Goal: Task Accomplishment & Management: Manage account settings

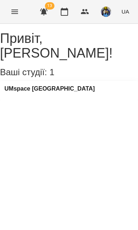
click at [12, 11] on icon "Menu" at bounding box center [14, 11] width 9 height 9
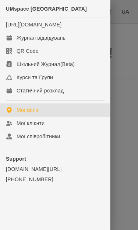
click at [18, 41] on div "Журнал відвідувань" at bounding box center [41, 37] width 49 height 7
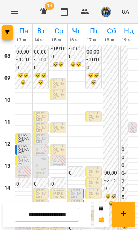
scroll to position [92, 0]
click at [43, 112] on span "[PERSON_NAME]" at bounding box center [41, 117] width 10 height 10
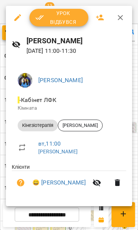
click at [74, 18] on span "Урок відбувся" at bounding box center [58, 18] width 47 height 18
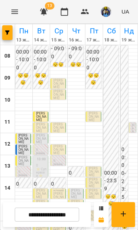
click at [41, 127] on span "[PERSON_NAME]" at bounding box center [41, 128] width 10 height 10
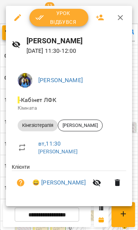
click at [69, 20] on span "Урок відбувся" at bounding box center [58, 18] width 47 height 18
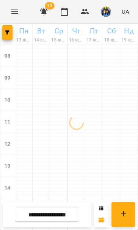
click at [119, 12] on button "UA" at bounding box center [125, 12] width 14 height 14
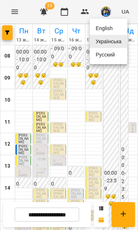
click at [73, 144] on div at bounding box center [69, 115] width 138 height 230
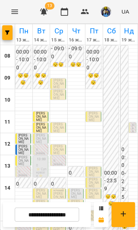
scroll to position [124, 0]
